Goal: Task Accomplishment & Management: Use online tool/utility

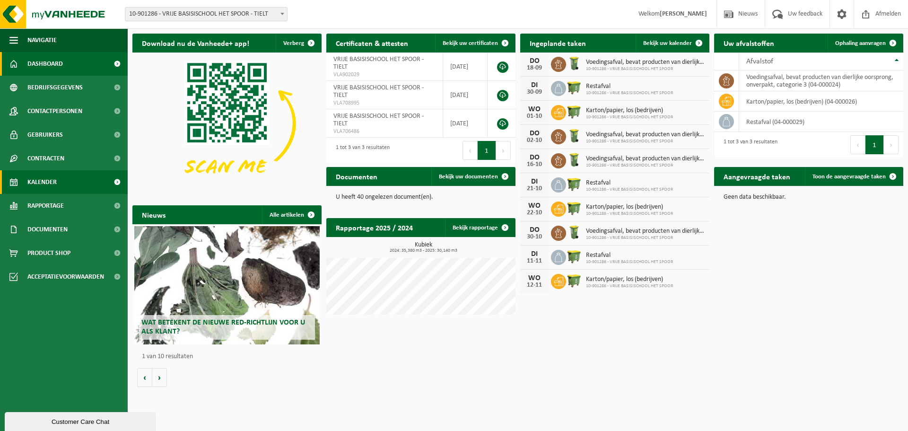
click at [77, 179] on link "Kalender" at bounding box center [64, 182] width 128 height 24
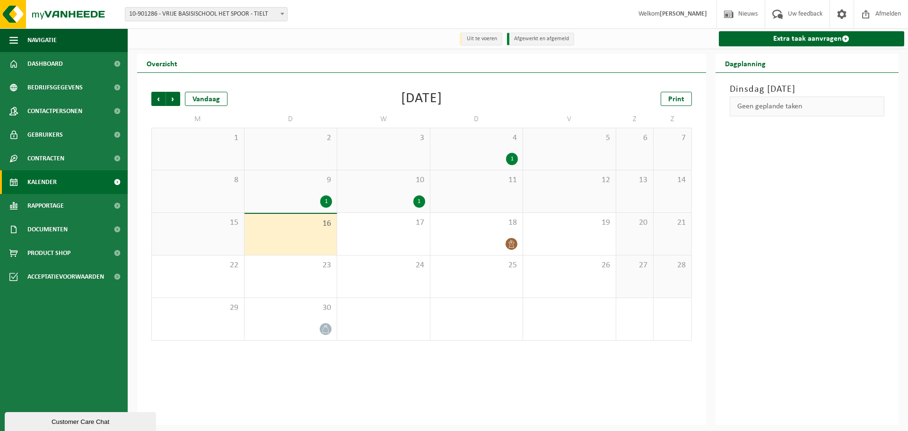
click at [422, 200] on div "1" at bounding box center [419, 201] width 12 height 12
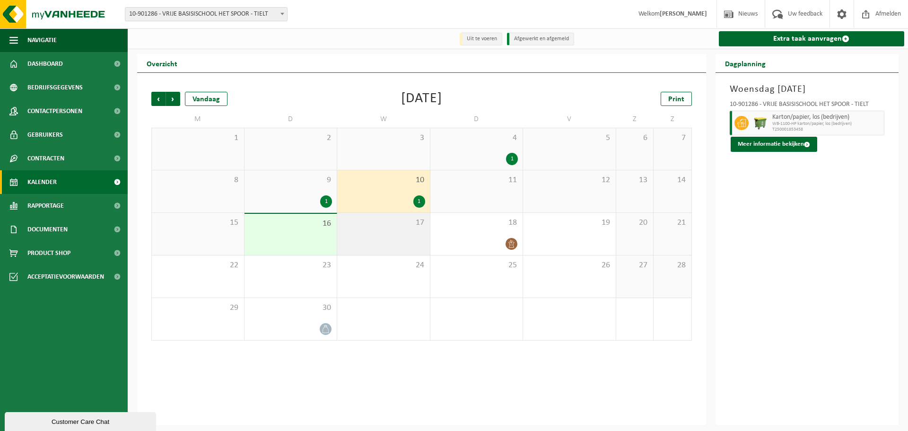
click at [407, 236] on div "17" at bounding box center [383, 234] width 93 height 42
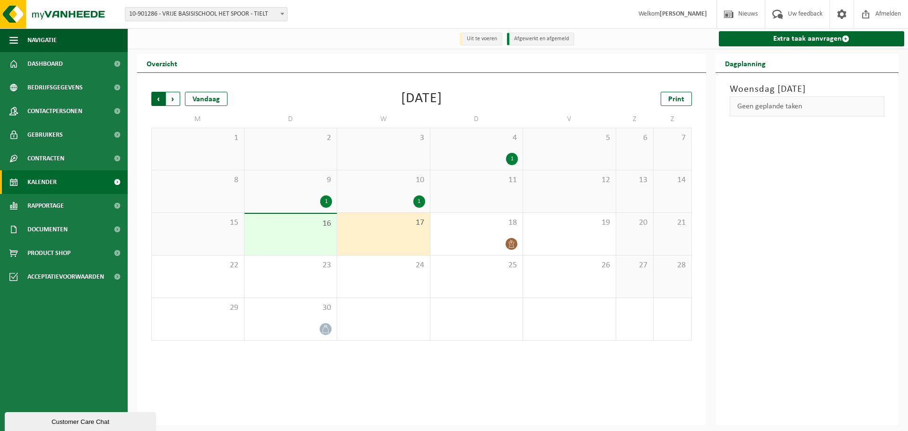
click at [174, 100] on span "Volgende" at bounding box center [173, 99] width 14 height 14
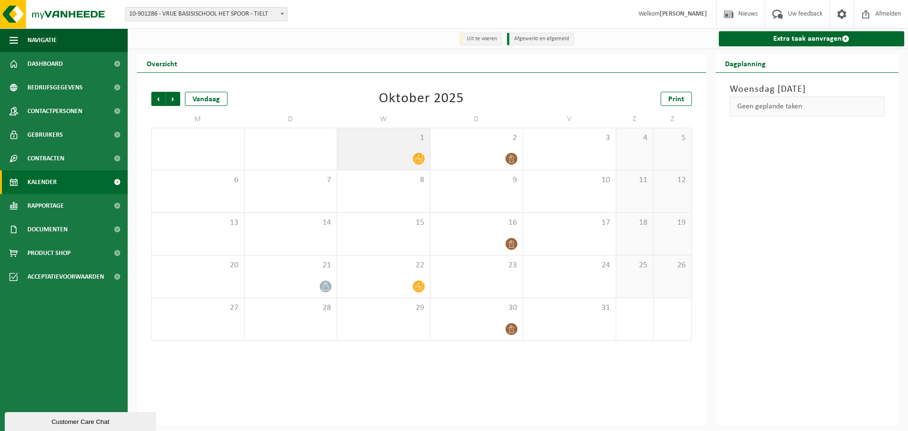
click at [416, 162] on icon at bounding box center [419, 159] width 8 height 8
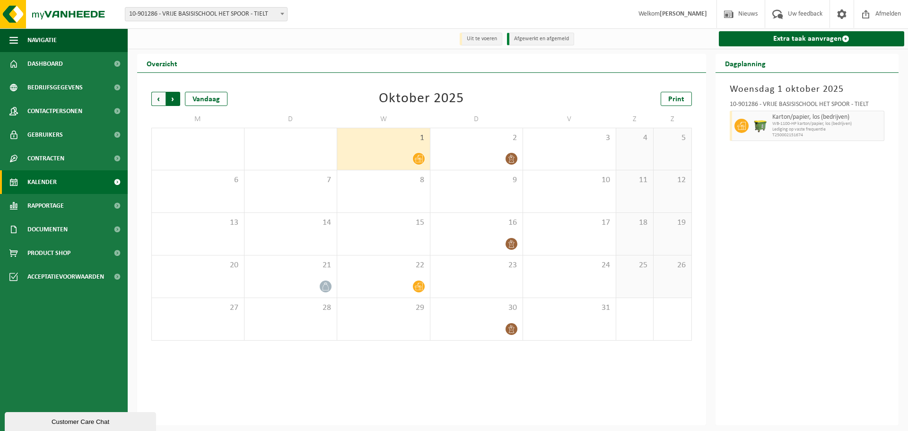
click at [156, 97] on span "Vorige" at bounding box center [158, 99] width 14 height 14
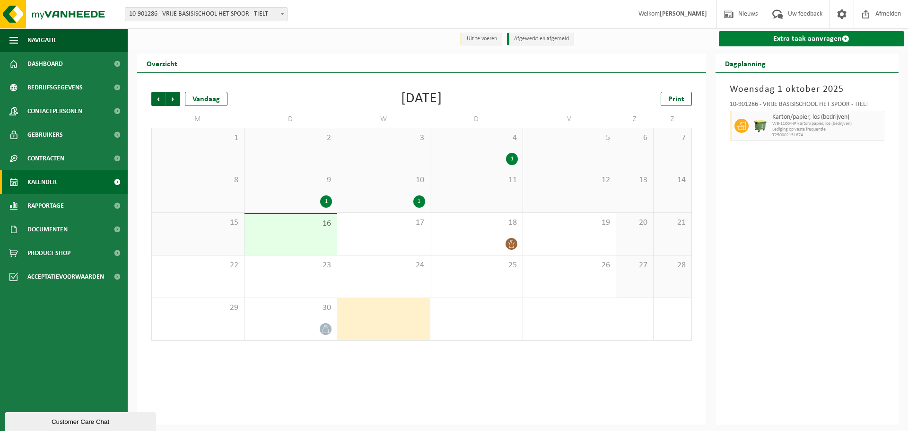
click at [803, 37] on link "Extra taak aanvragen" at bounding box center [812, 38] width 186 height 15
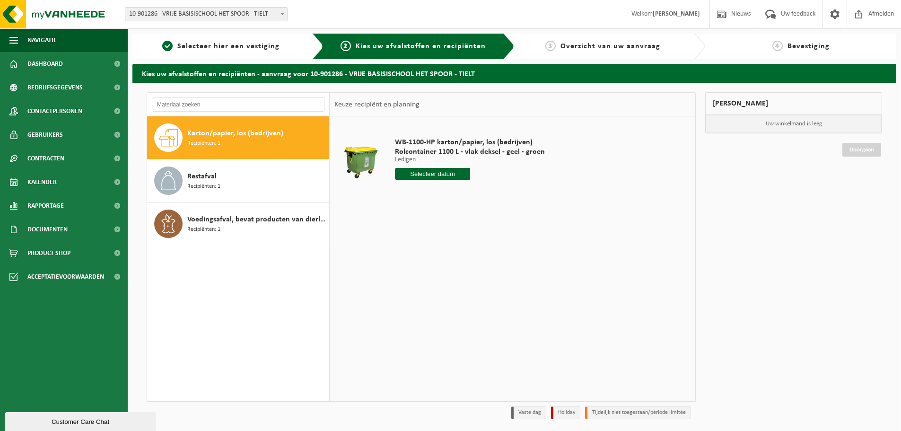
click at [220, 128] on span "Karton/papier, los (bedrijven)" at bounding box center [235, 133] width 96 height 11
click at [440, 173] on input "text" at bounding box center [432, 174] width 75 height 12
click at [439, 273] on div "24" at bounding box center [437, 272] width 17 height 15
type input "Van 2025-09-24"
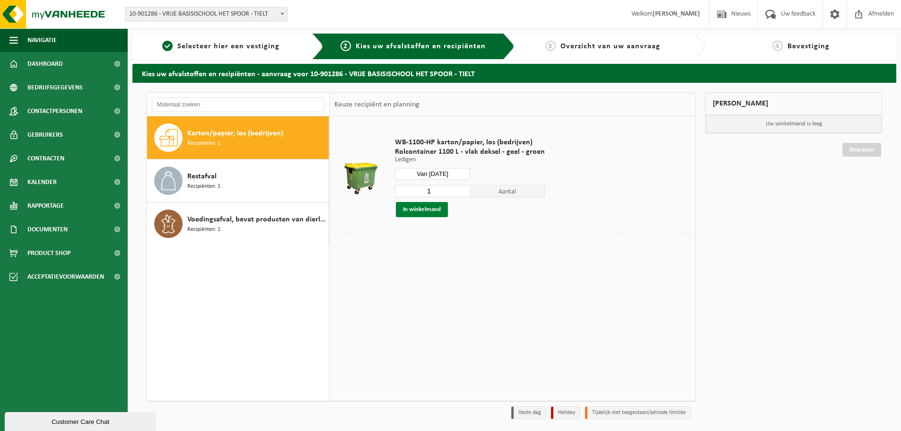
click at [425, 209] on button "In winkelmand" at bounding box center [422, 209] width 52 height 15
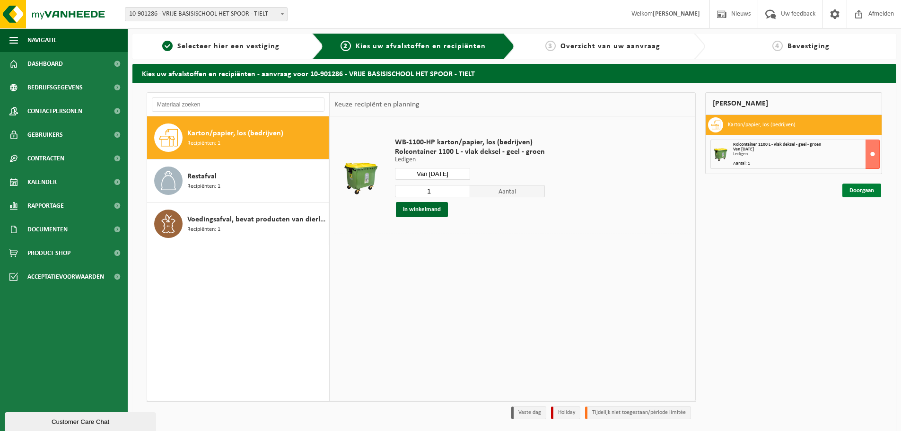
click at [861, 191] on link "Doorgaan" at bounding box center [862, 191] width 39 height 14
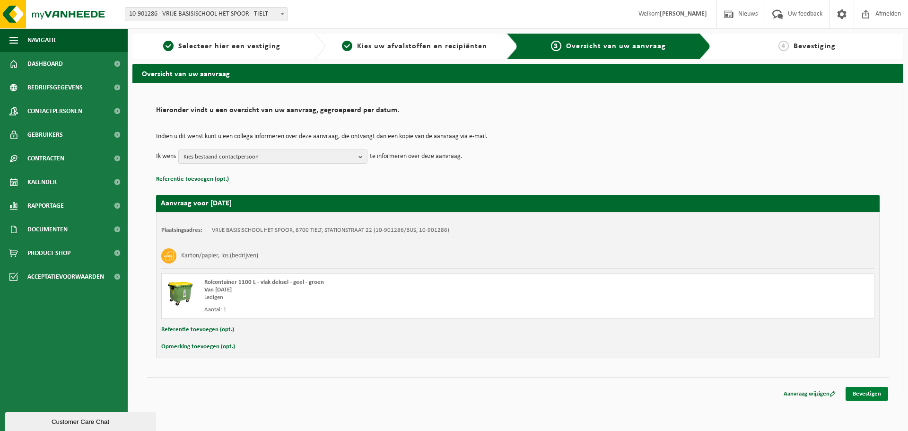
click at [868, 395] on link "Bevestigen" at bounding box center [867, 394] width 43 height 14
